Goal: Information Seeking & Learning: Learn about a topic

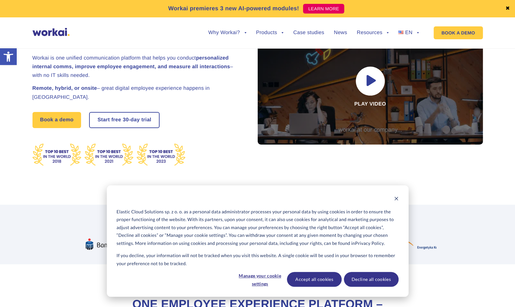
scroll to position [64, 0]
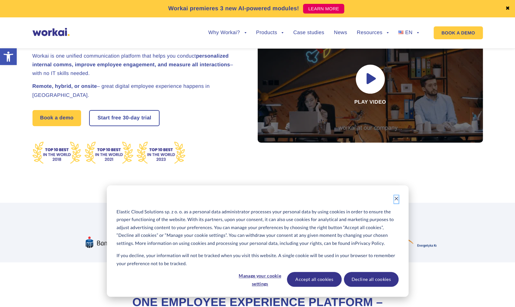
click at [394, 196] on button "Dismiss cookie banner" at bounding box center [396, 199] width 5 height 8
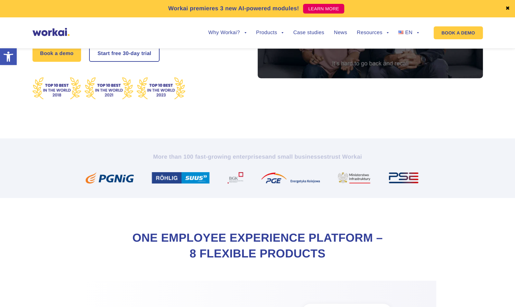
scroll to position [0, 0]
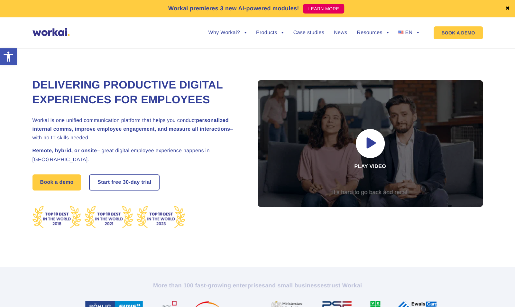
click at [274, 28] on ul "Why Workai? back Why Workai? Intranet ROI calculator Security Products back Wor…" at bounding box center [308, 33] width 220 height 24
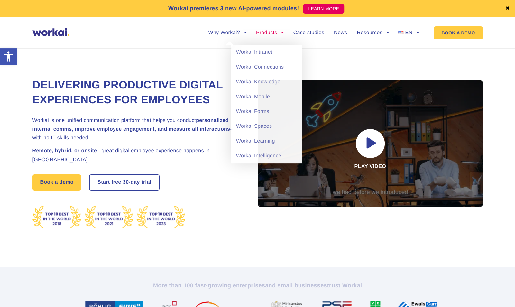
click at [274, 32] on link "Products" at bounding box center [270, 32] width 28 height 5
click at [268, 52] on link "Workai Intranet" at bounding box center [266, 52] width 71 height 15
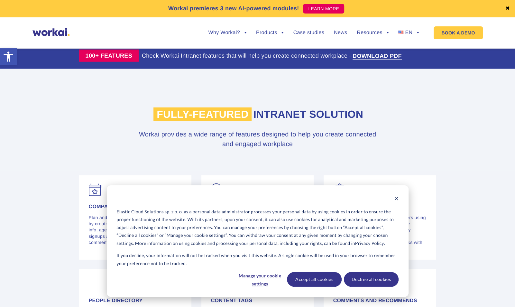
scroll to position [1157, 0]
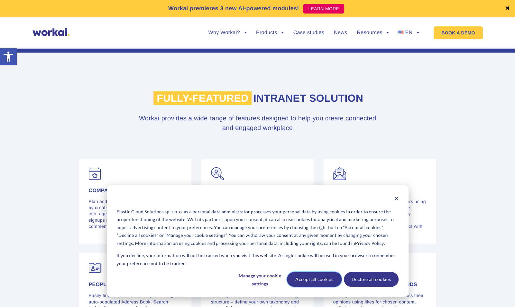
click at [324, 282] on button "Accept all cookies" at bounding box center [314, 279] width 55 height 15
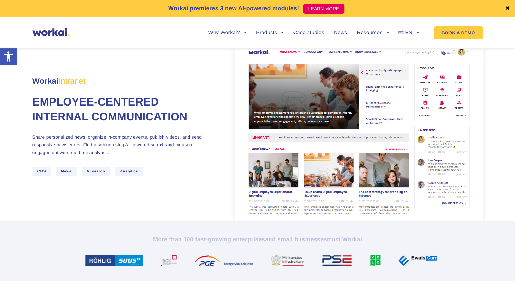
scroll to position [3, 0]
